Goal: Find specific page/section: Find specific page/section

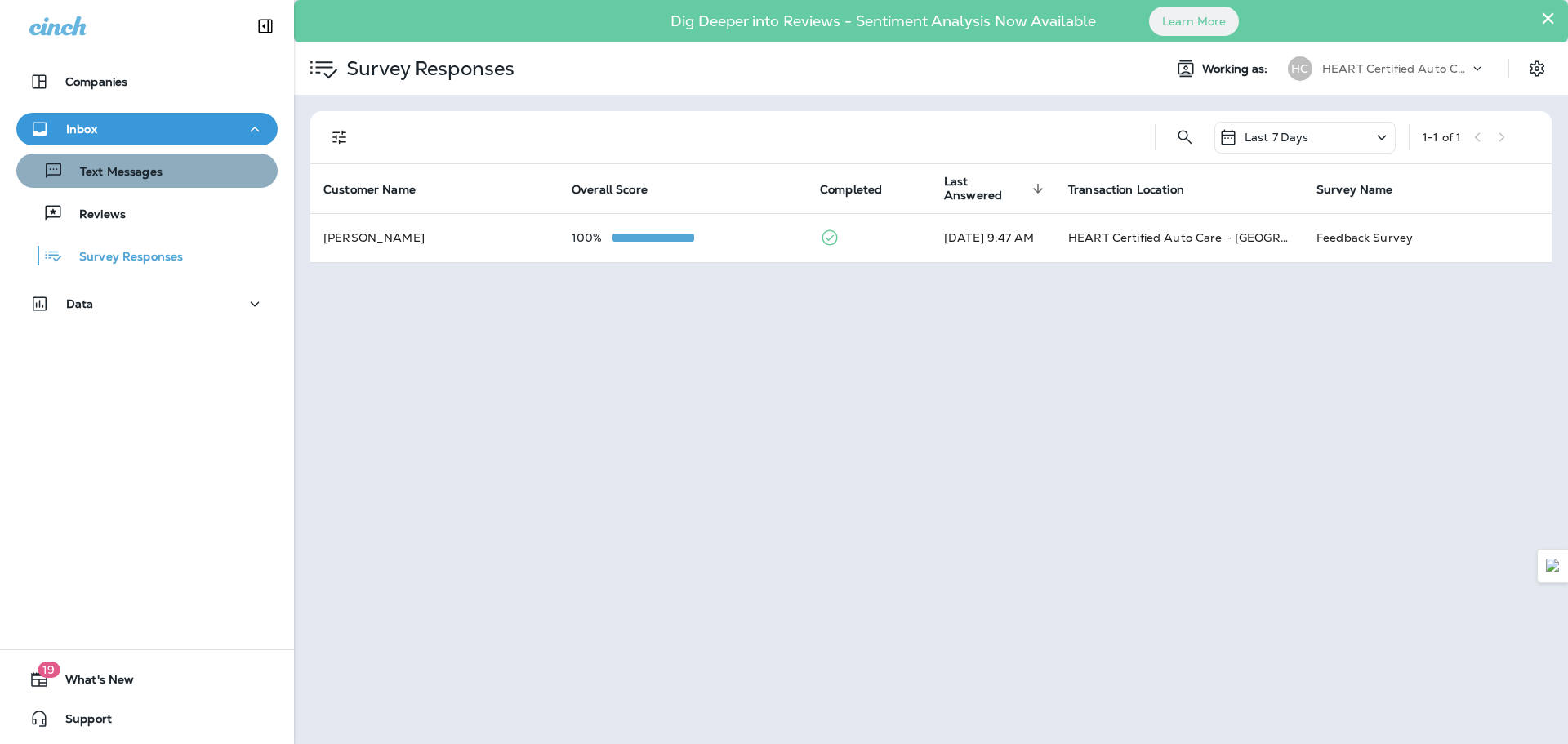
click at [152, 154] on button "Text Messages" at bounding box center [147, 171] width 261 height 35
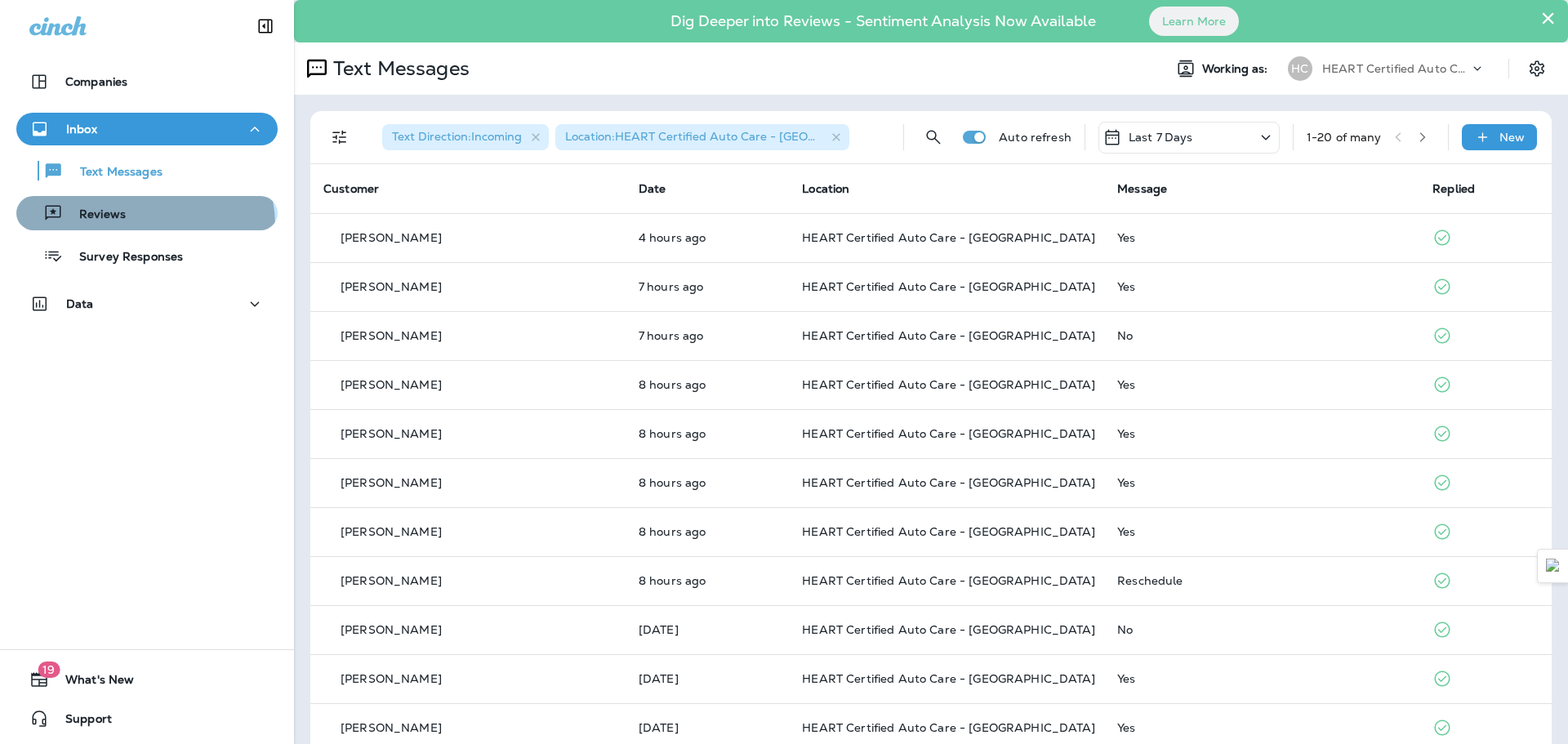
click at [144, 226] on button "Reviews" at bounding box center [147, 214] width 261 height 35
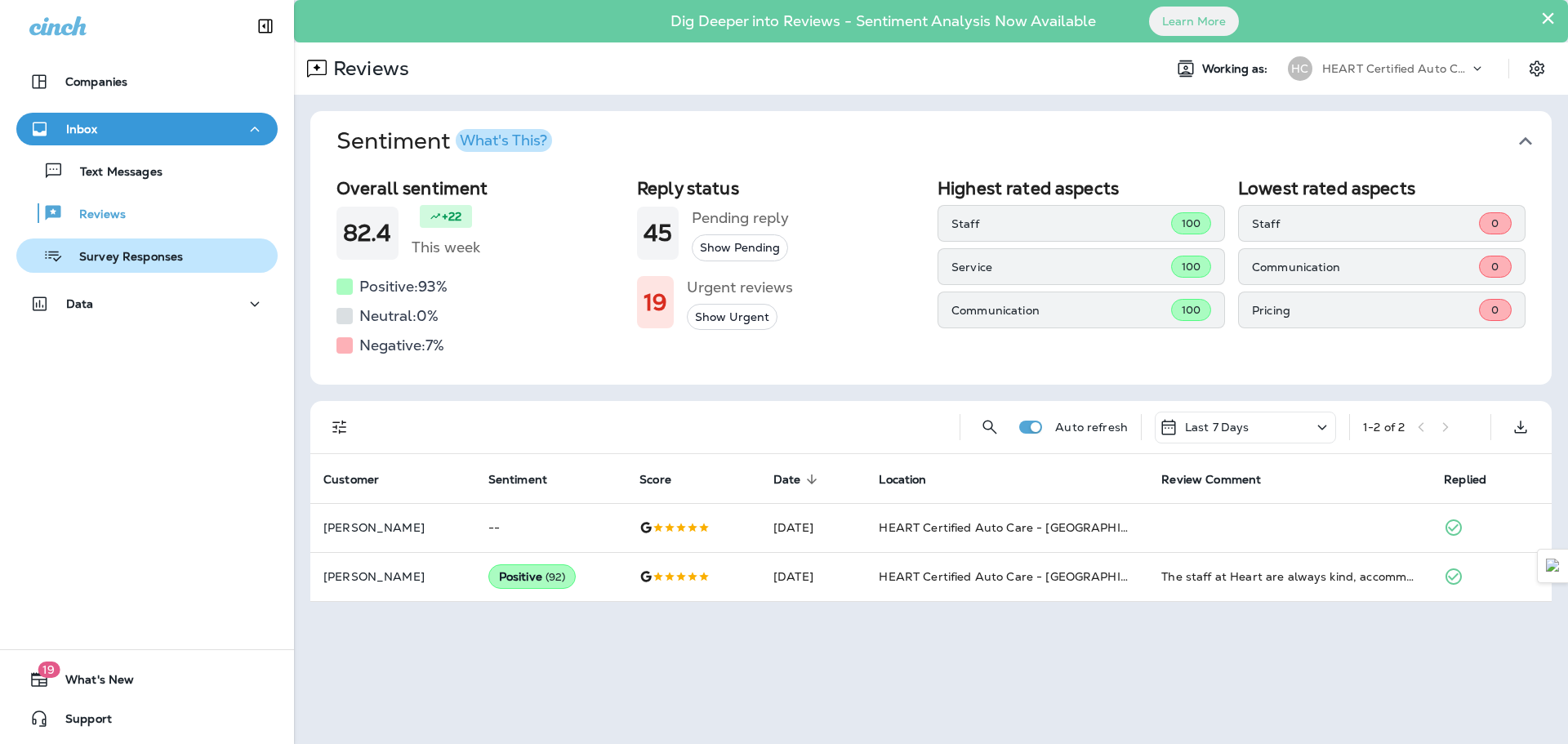
click at [133, 268] on button "Survey Responses" at bounding box center [147, 256] width 261 height 35
